Goal: Information Seeking & Learning: Learn about a topic

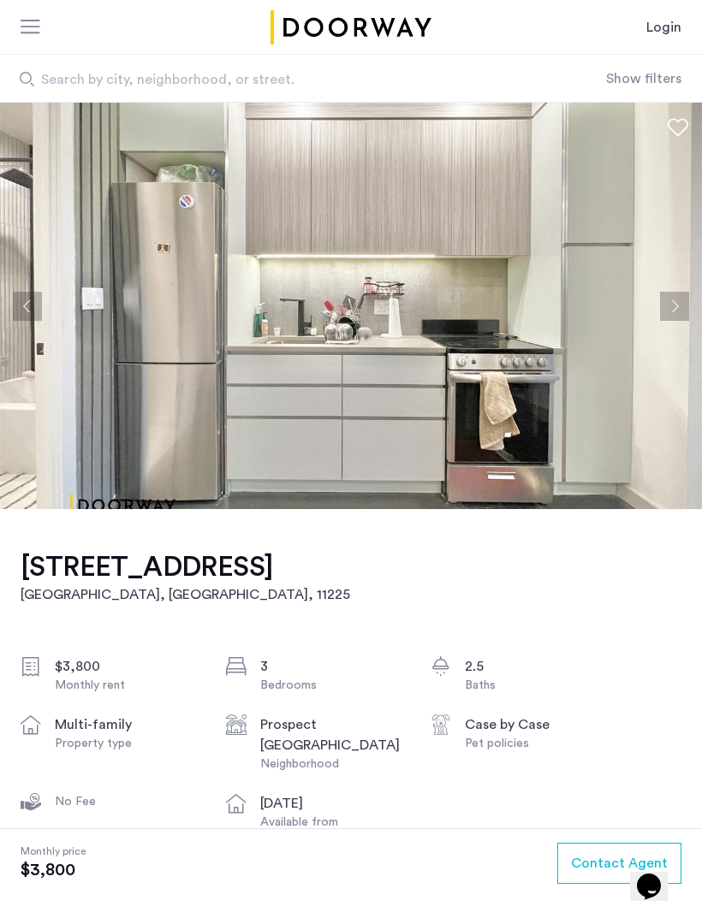
click at [669, 315] on button "Next apartment" at bounding box center [674, 306] width 29 height 29
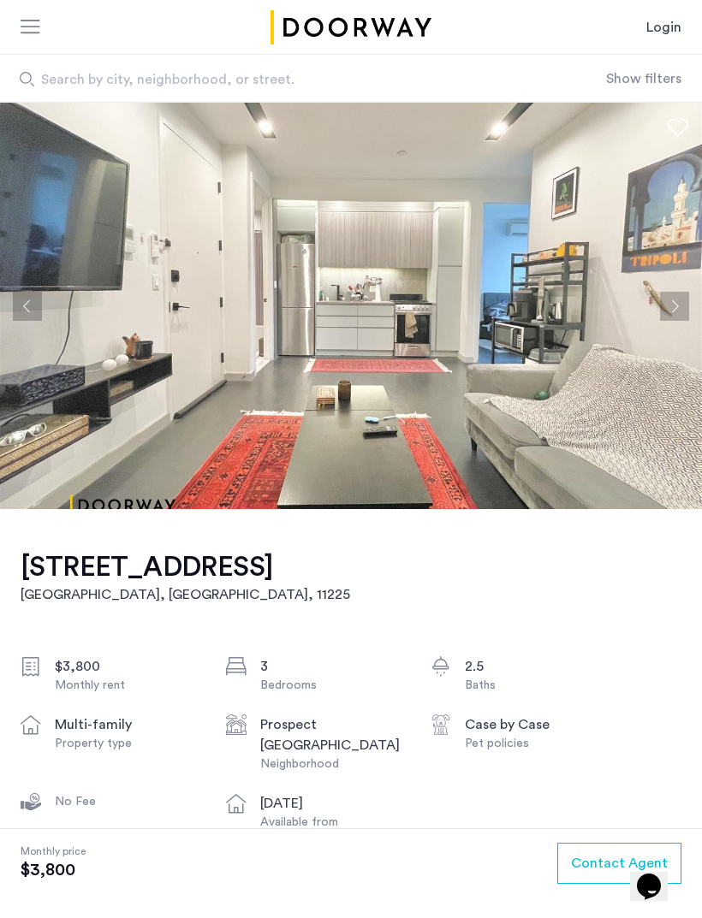
click at [673, 311] on button "Next apartment" at bounding box center [674, 306] width 29 height 29
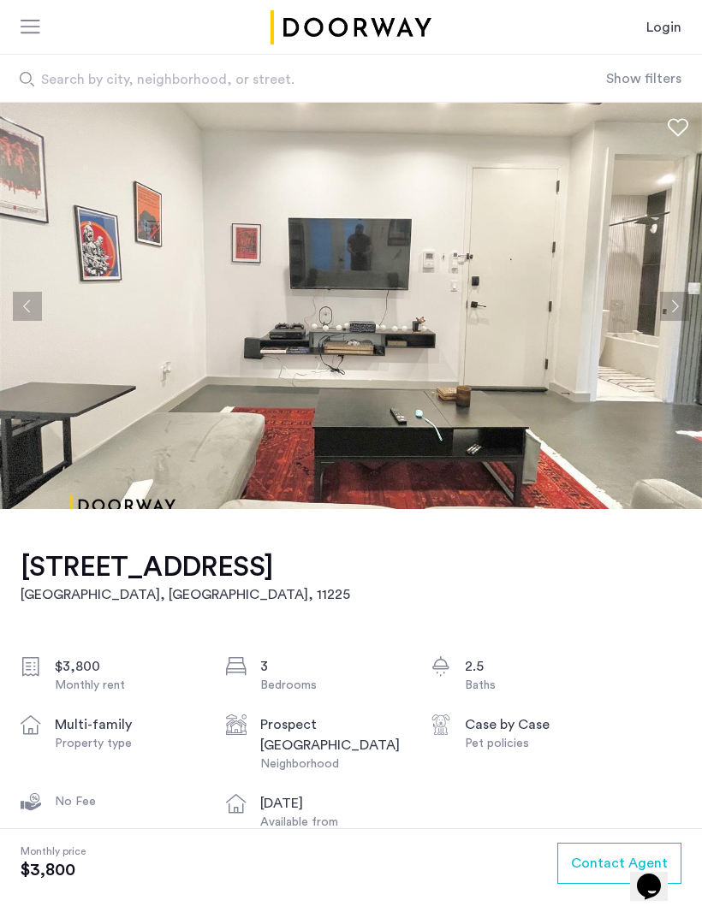
click at [679, 310] on button "Next apartment" at bounding box center [674, 306] width 29 height 29
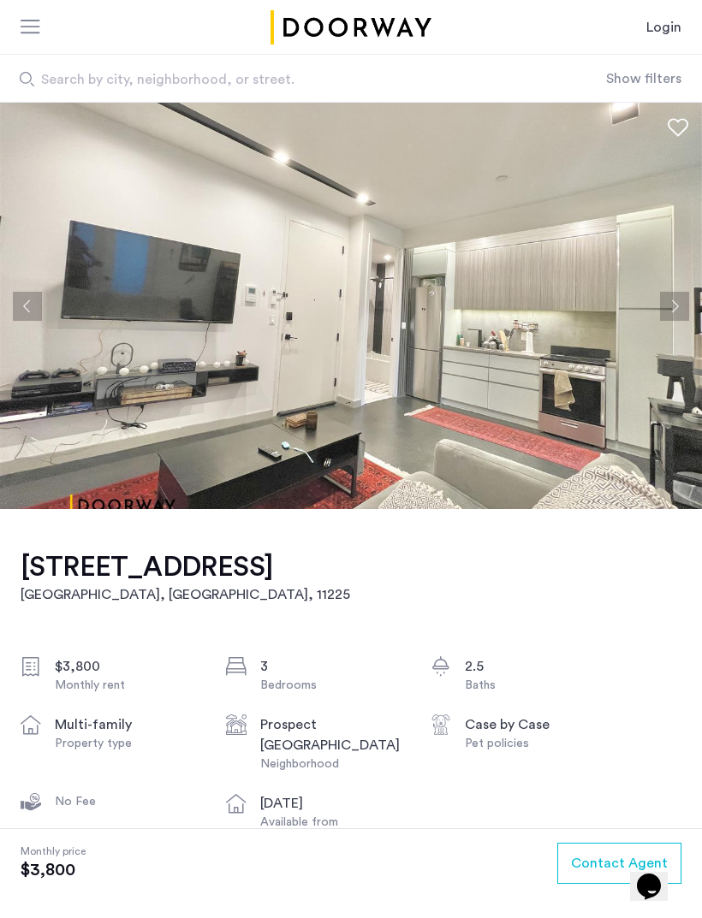
click at [676, 310] on button "Next apartment" at bounding box center [674, 306] width 29 height 29
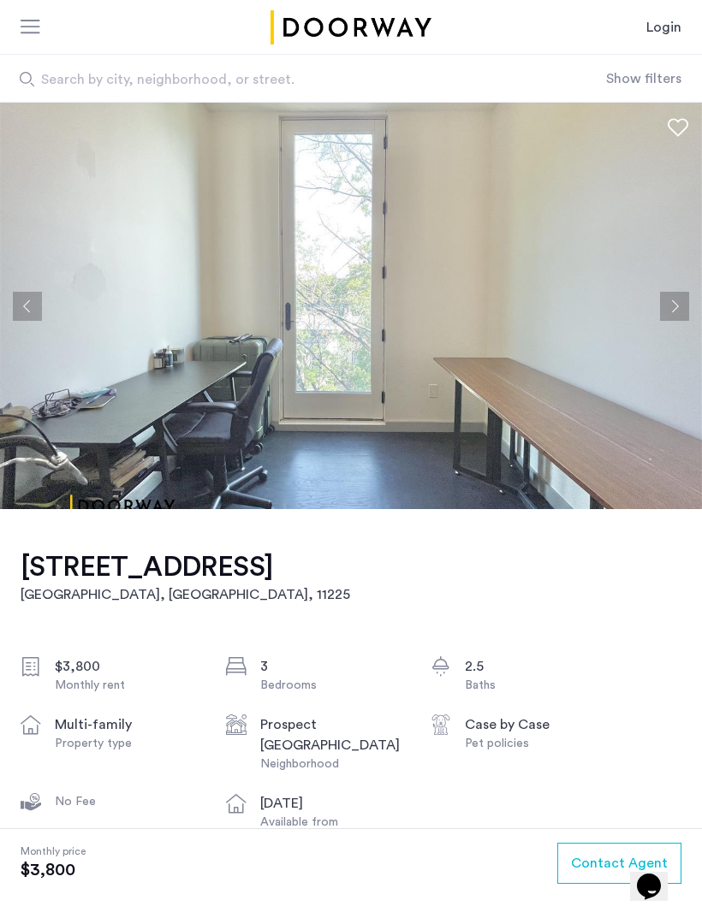
click at [679, 309] on button "Next apartment" at bounding box center [674, 306] width 29 height 29
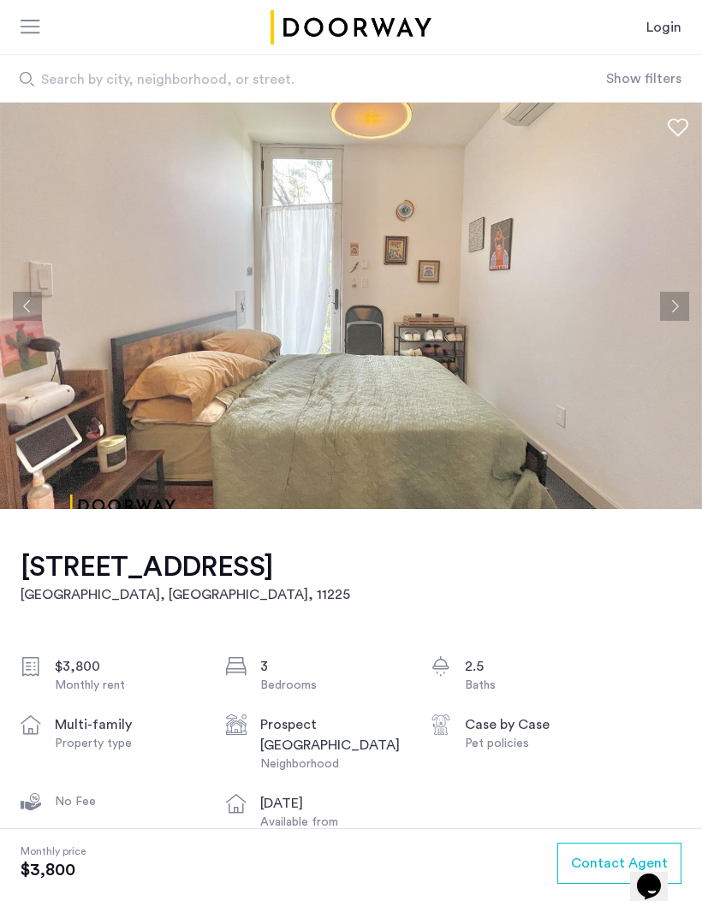
click at [677, 308] on button "Next apartment" at bounding box center [674, 306] width 29 height 29
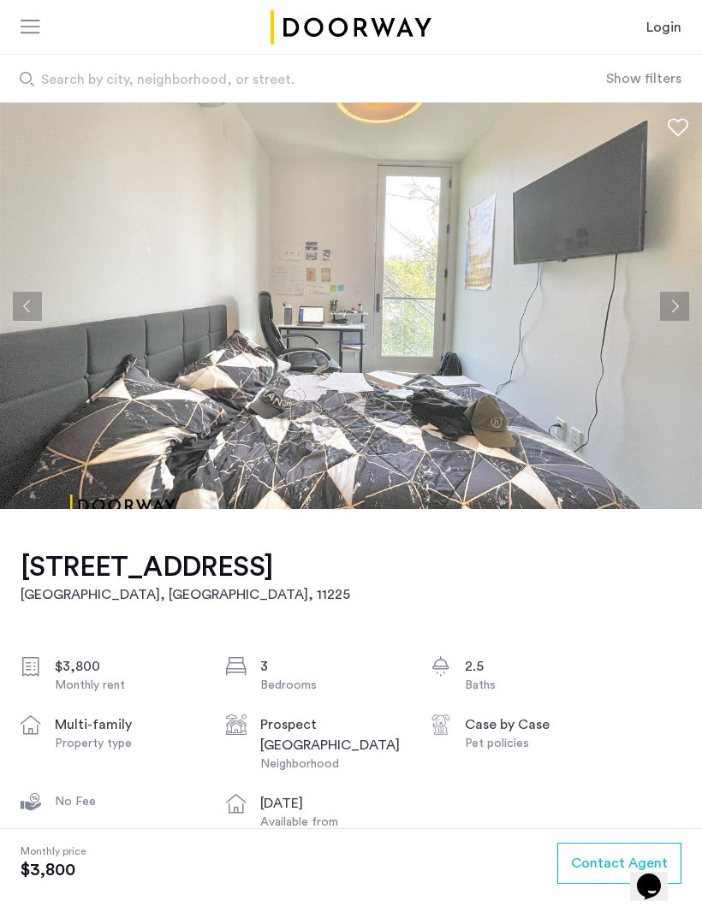
click at [678, 307] on button "Next apartment" at bounding box center [674, 306] width 29 height 29
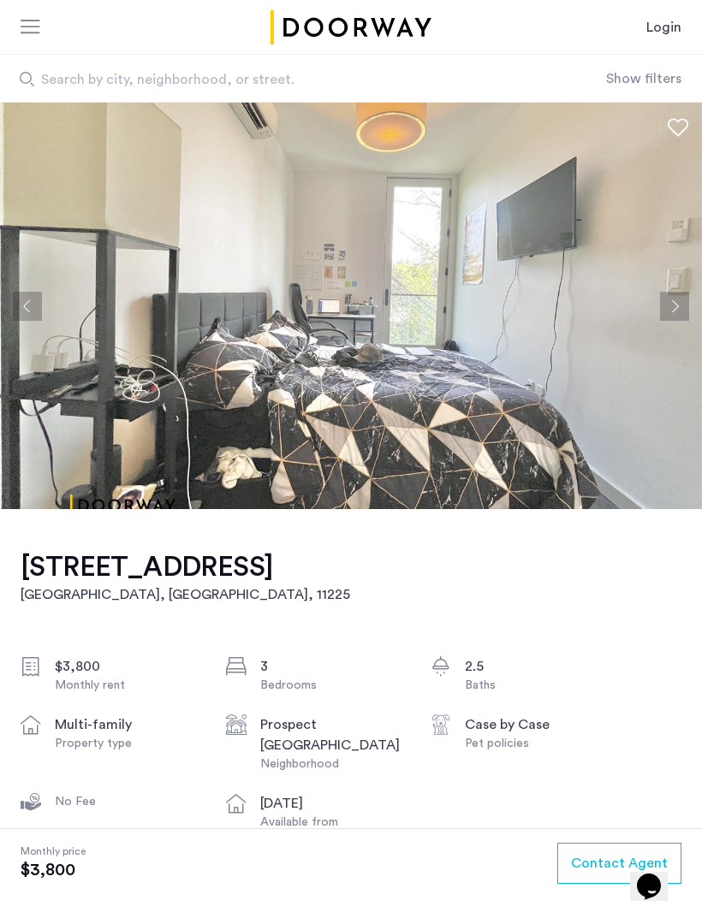
click at [677, 310] on button "Next apartment" at bounding box center [674, 306] width 29 height 29
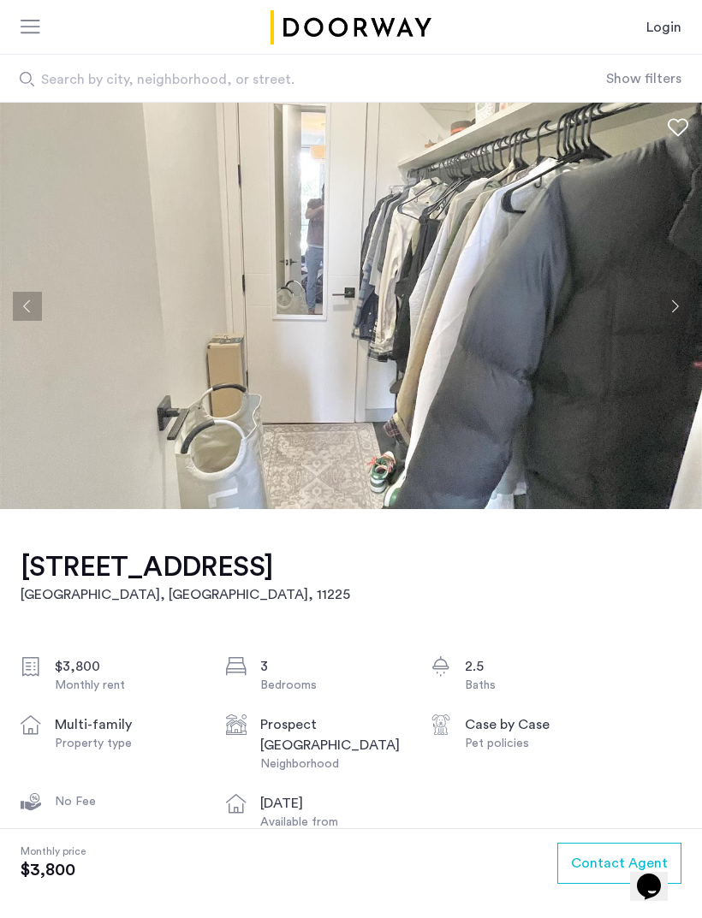
click at [673, 309] on button "Next apartment" at bounding box center [674, 306] width 29 height 29
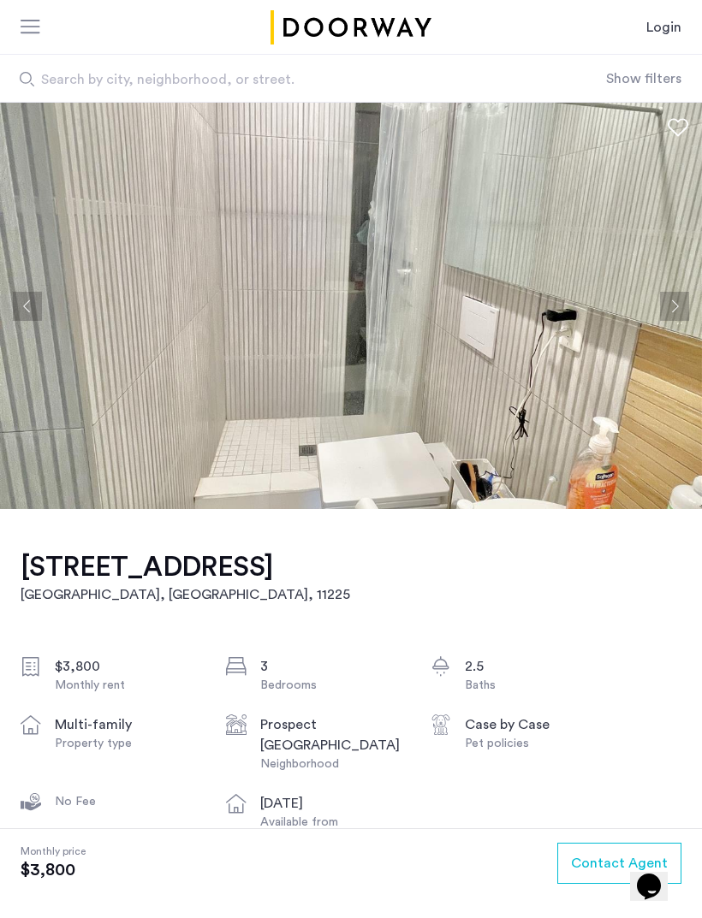
click at [671, 308] on button "Next apartment" at bounding box center [674, 306] width 29 height 29
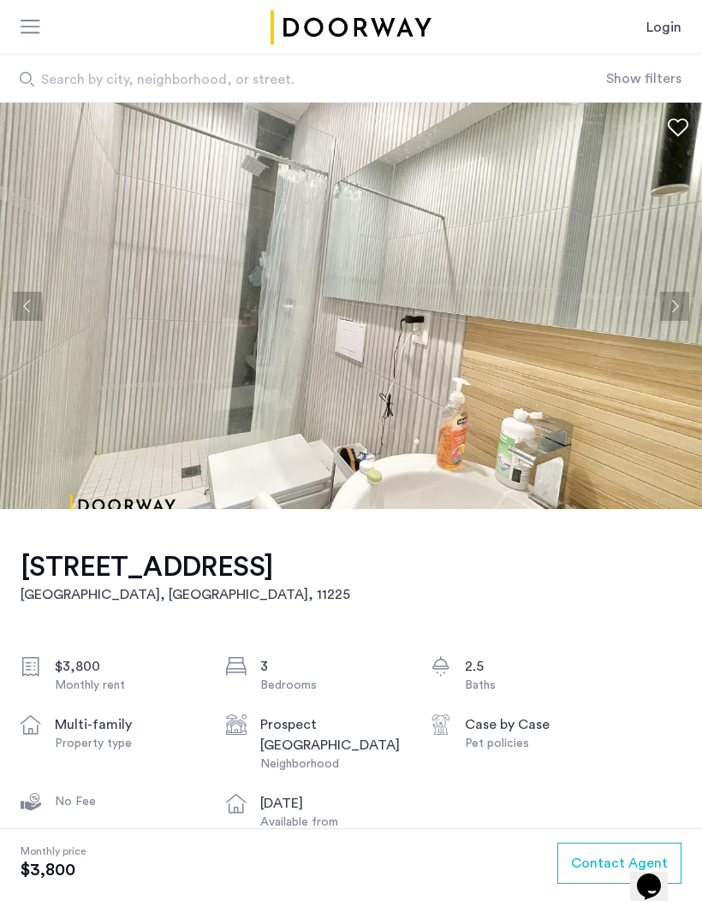
click at [674, 304] on button "Next apartment" at bounding box center [674, 306] width 29 height 29
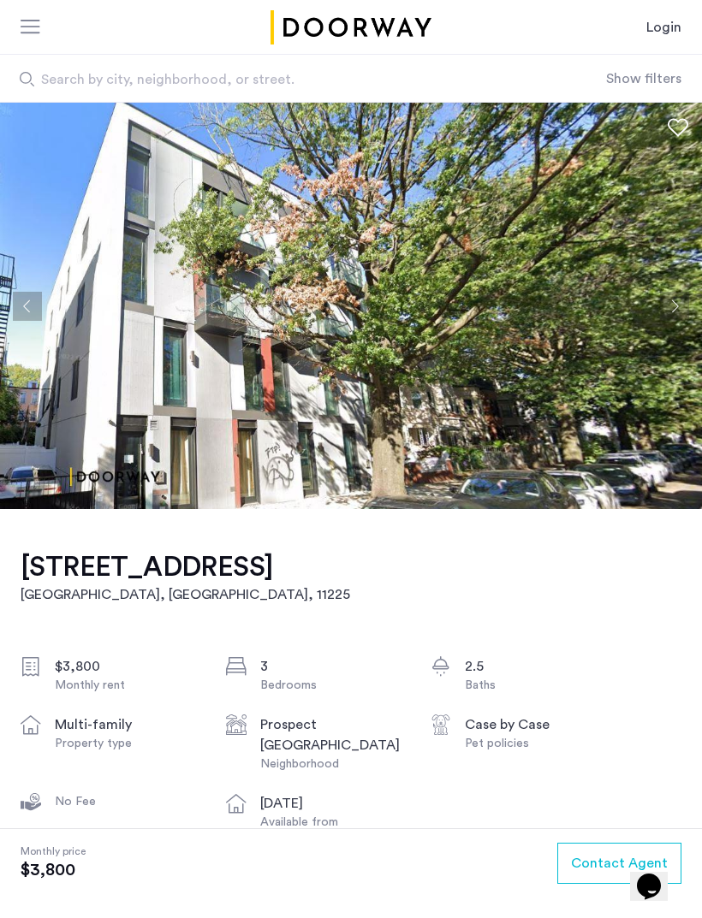
click at [673, 305] on button "Next apartment" at bounding box center [674, 306] width 29 height 29
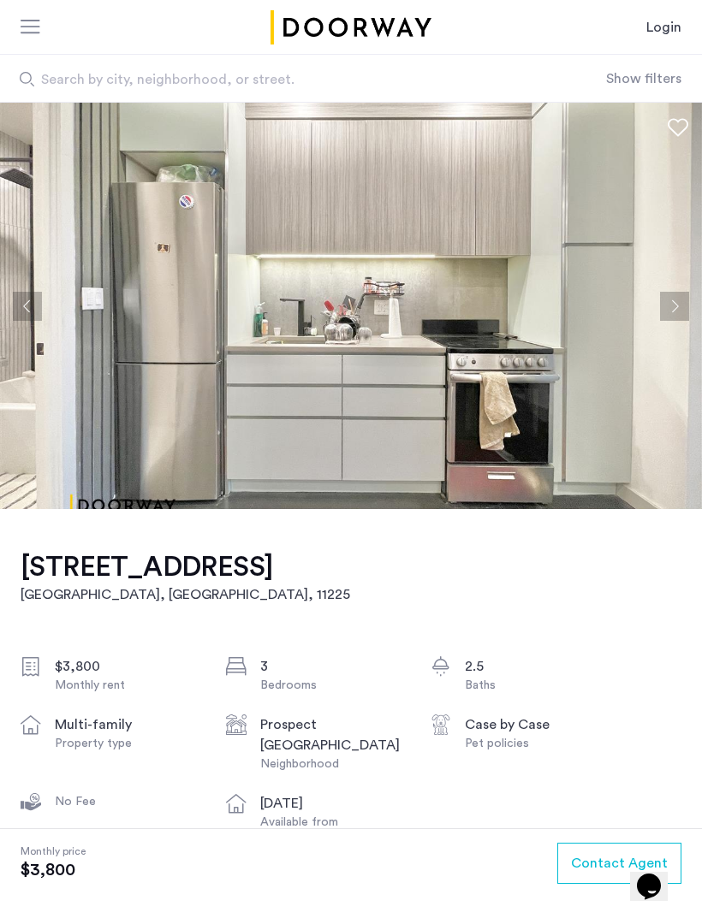
click at [674, 306] on button "Next apartment" at bounding box center [674, 306] width 29 height 29
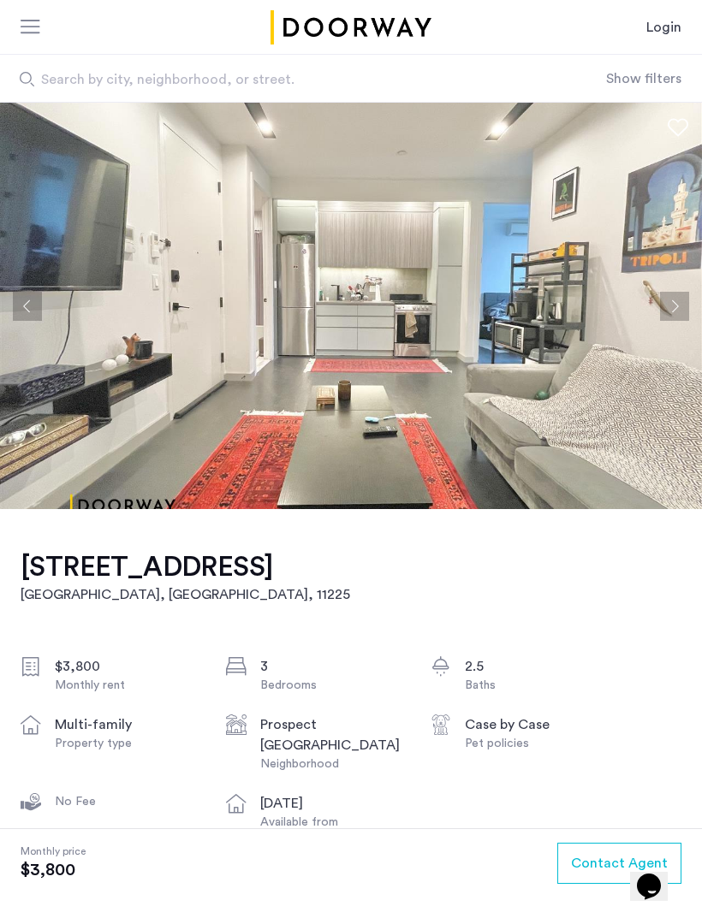
click at [677, 306] on button "Next apartment" at bounding box center [674, 306] width 29 height 29
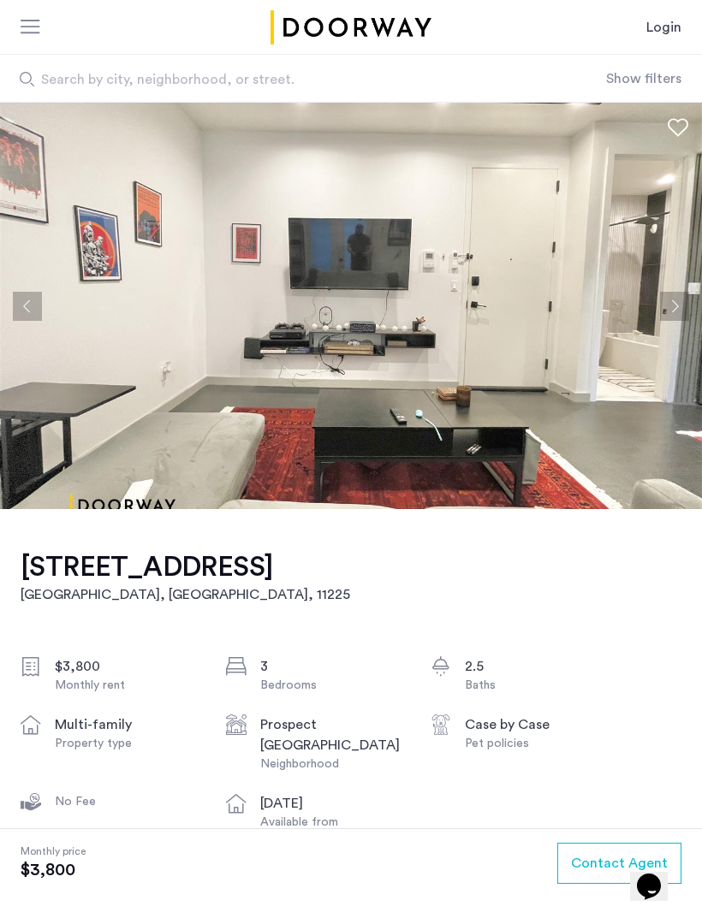
click at [674, 307] on button "Next apartment" at bounding box center [674, 306] width 29 height 29
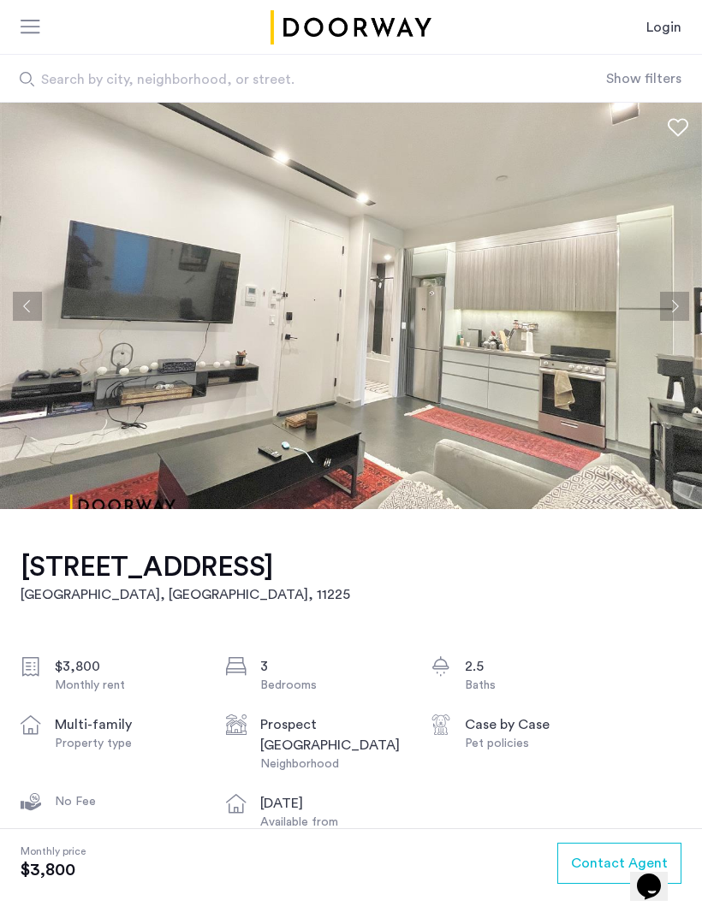
click at [673, 306] on button "Next apartment" at bounding box center [674, 306] width 29 height 29
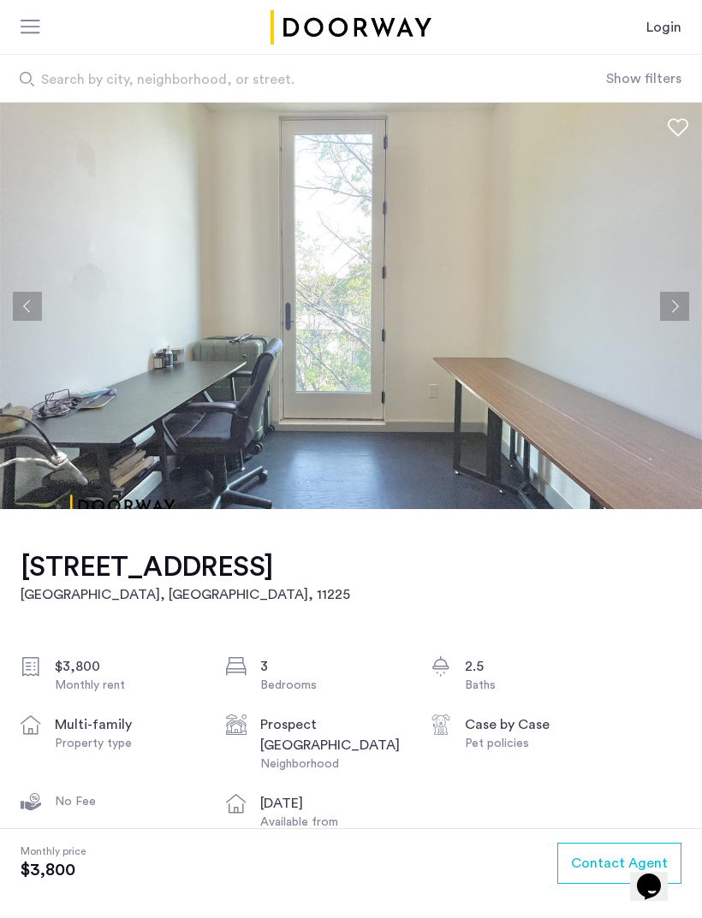
click at [675, 307] on button "Next apartment" at bounding box center [674, 306] width 29 height 29
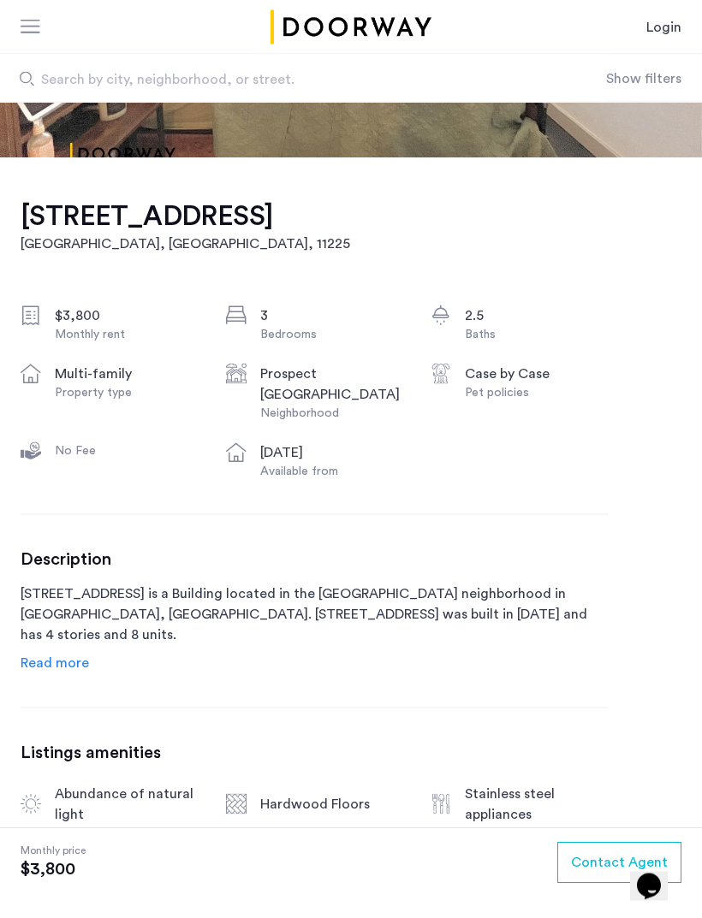
scroll to position [371, 0]
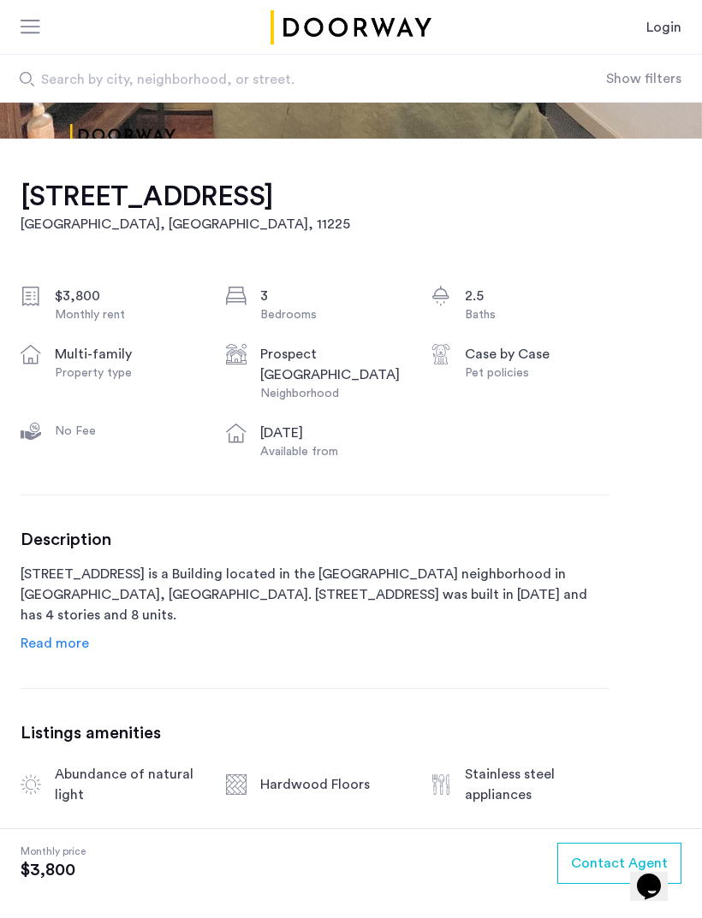
click at [72, 651] on span "Read more" at bounding box center [55, 644] width 68 height 14
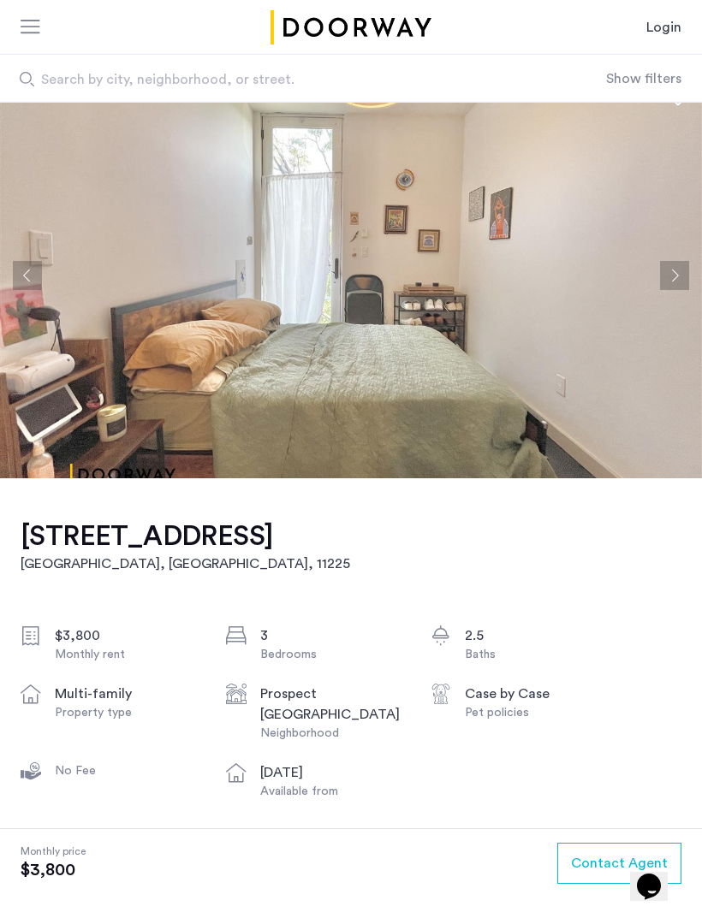
scroll to position [0, 0]
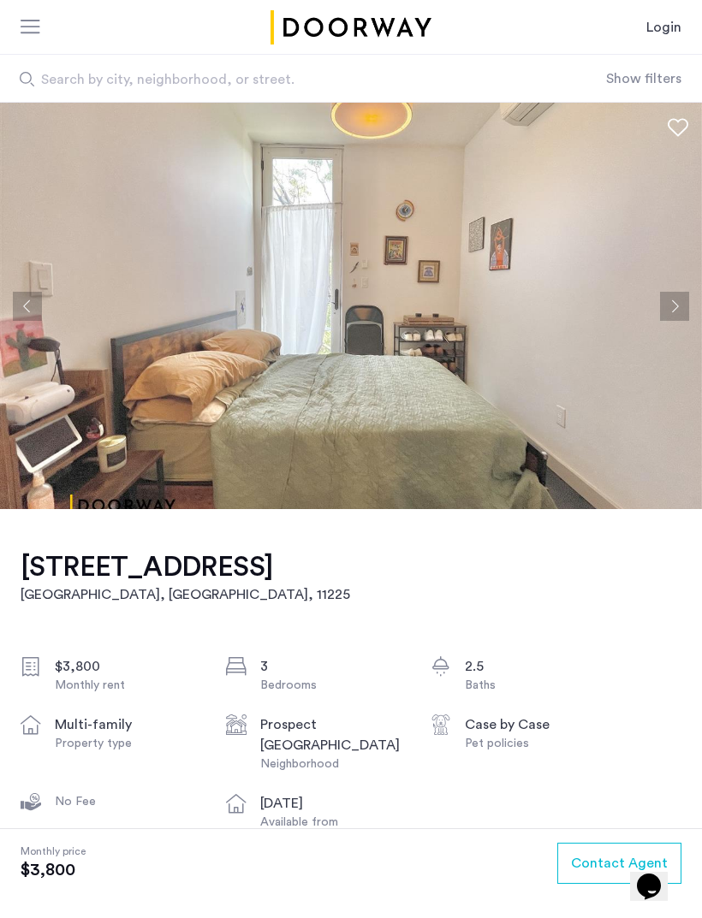
click at [674, 305] on button "Next apartment" at bounding box center [674, 306] width 29 height 29
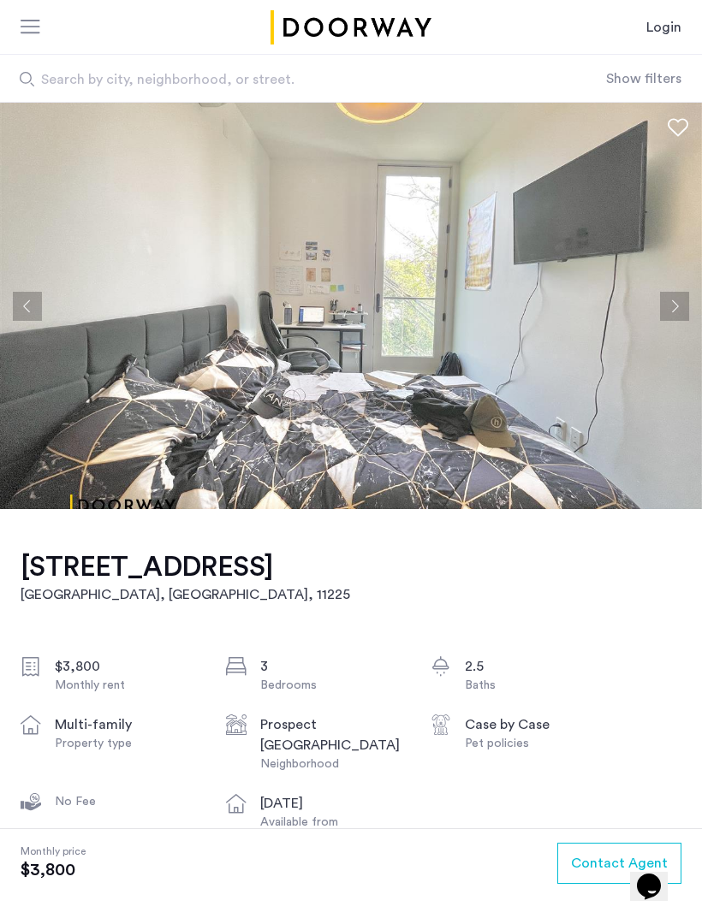
click at [678, 327] on img at bounding box center [351, 306] width 702 height 407
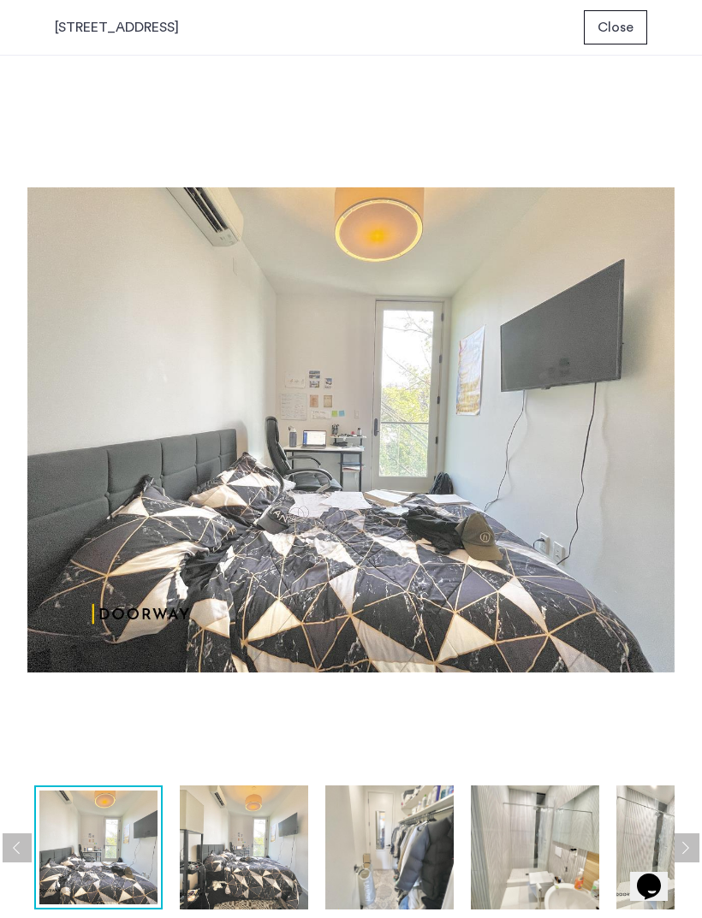
click at [674, 324] on img at bounding box center [350, 430] width 647 height 694
click at [676, 839] on button "Next apartment" at bounding box center [684, 848] width 29 height 29
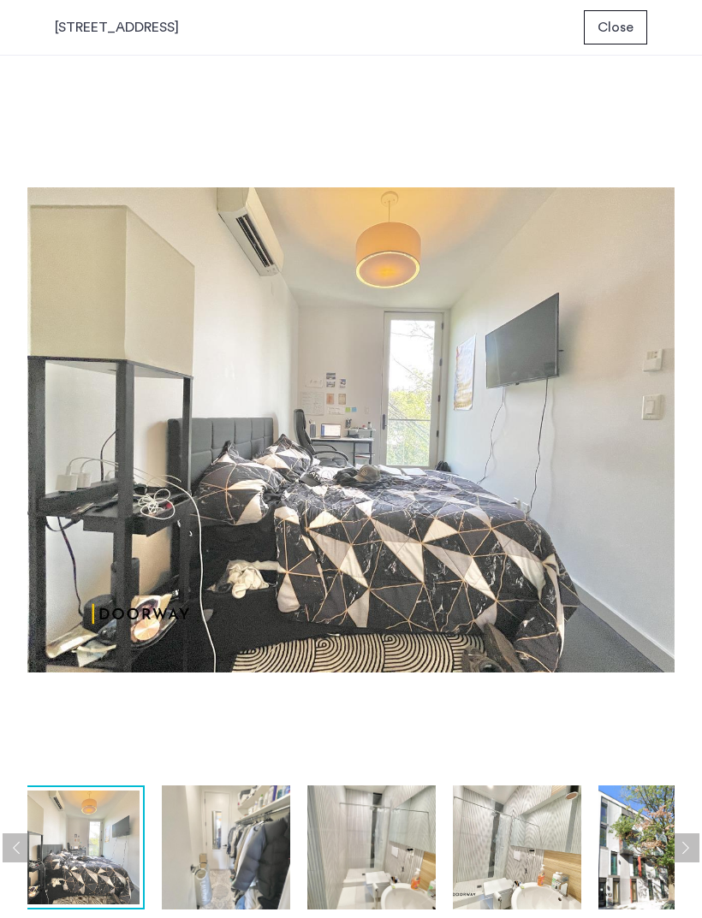
click at [692, 843] on button "Next apartment" at bounding box center [684, 848] width 29 height 29
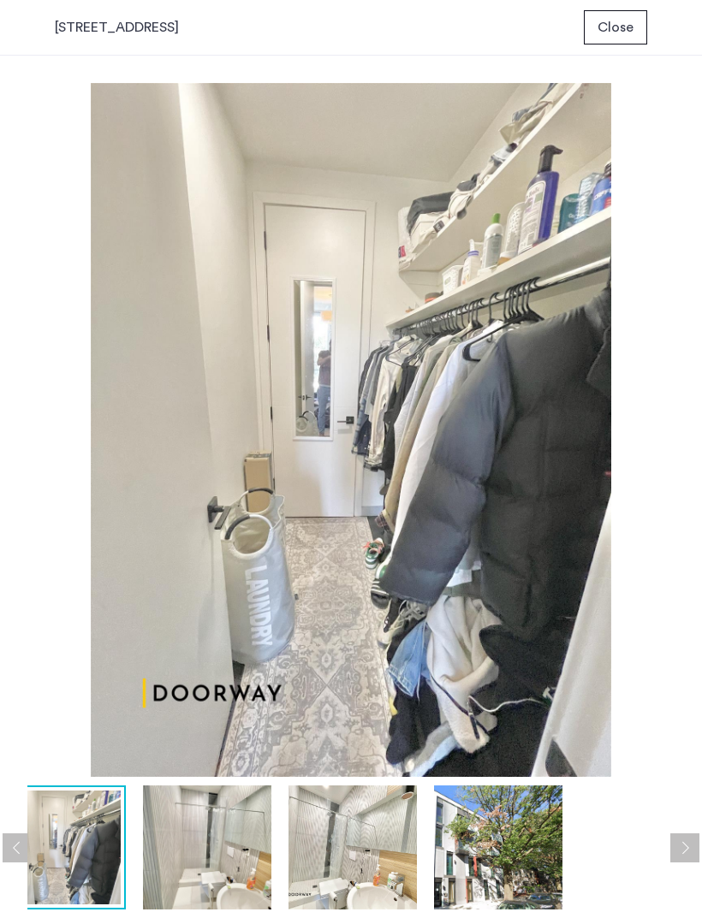
click at [690, 835] on button "Next apartment" at bounding box center [684, 848] width 29 height 29
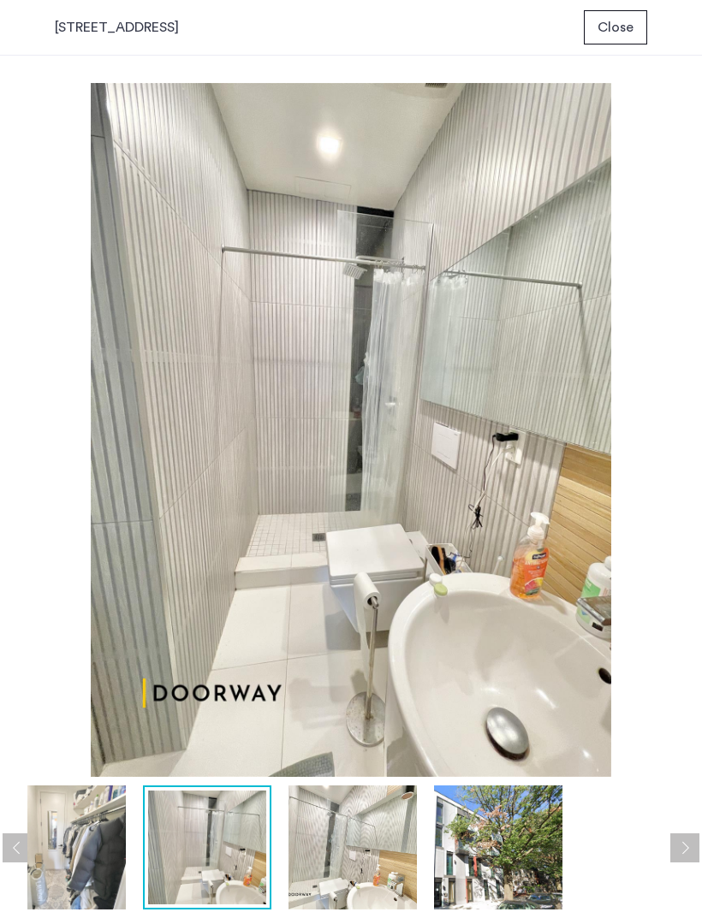
click at [692, 835] on button "Next apartment" at bounding box center [684, 848] width 29 height 29
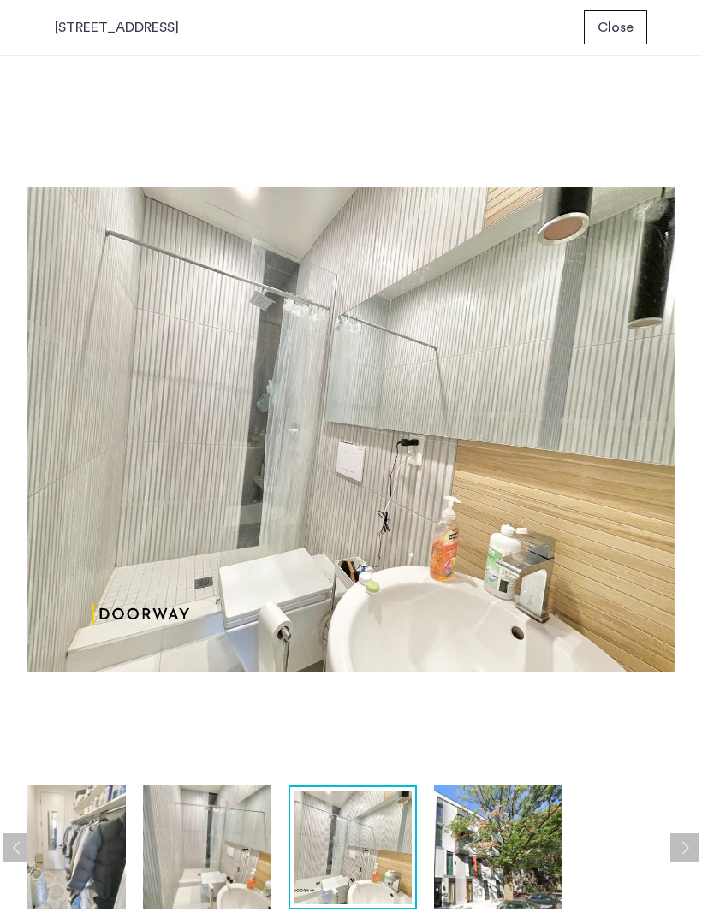
click at [692, 837] on button "Next apartment" at bounding box center [684, 848] width 29 height 29
